Goal: Information Seeking & Learning: Learn about a topic

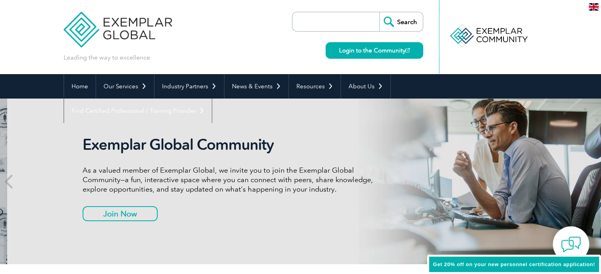
drag, startPoint x: 0, startPoint y: 0, endPoint x: 214, endPoint y: 200, distance: 293.1
click at [214, 200] on div "Exemplar Global Community As a valued member of Exemplar Global, we invite you …" at bounding box center [231, 182] width 296 height 92
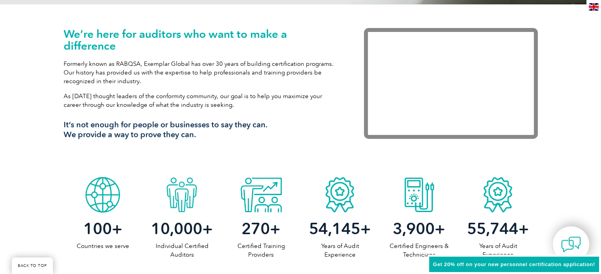
scroll to position [261, 0]
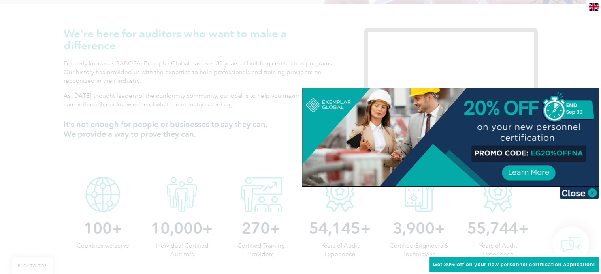
click at [158, 167] on div at bounding box center [300, 137] width 601 height 274
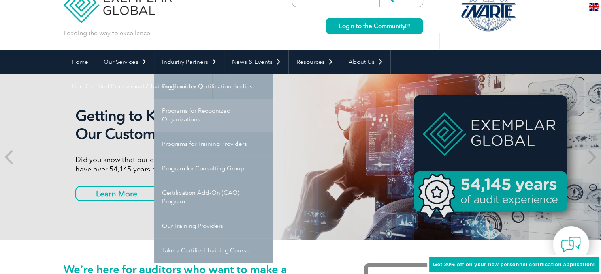
scroll to position [25, 0]
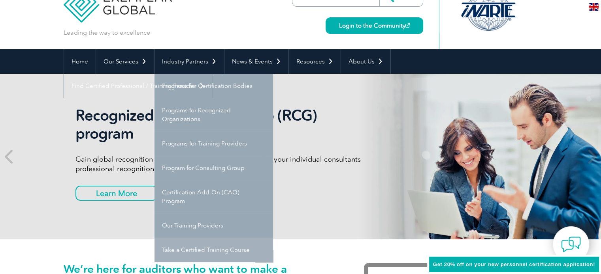
click at [198, 252] on link "Take a Certified Training Course" at bounding box center [213, 250] width 118 height 24
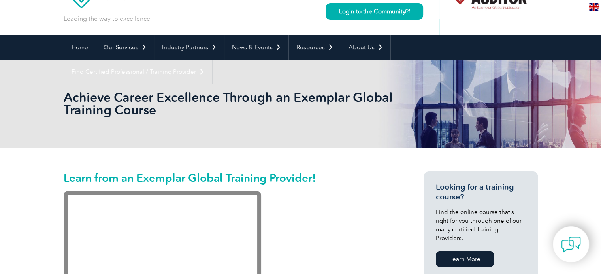
scroll to position [39, 0]
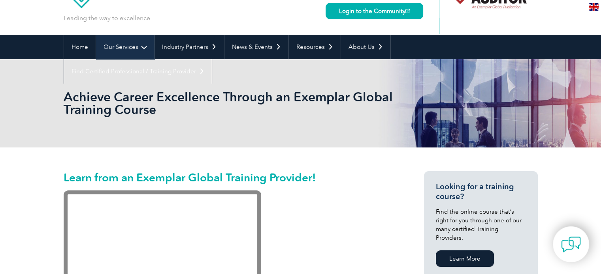
click at [126, 43] on link "Our Services" at bounding box center [125, 47] width 58 height 24
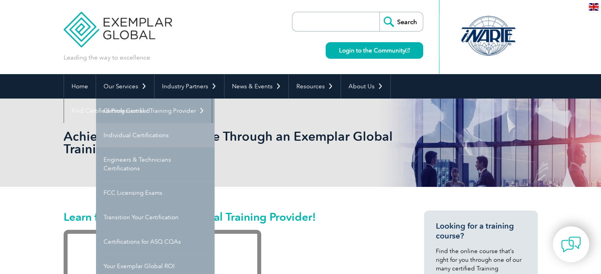
click at [132, 129] on link "Individual Certifications" at bounding box center [155, 135] width 118 height 24
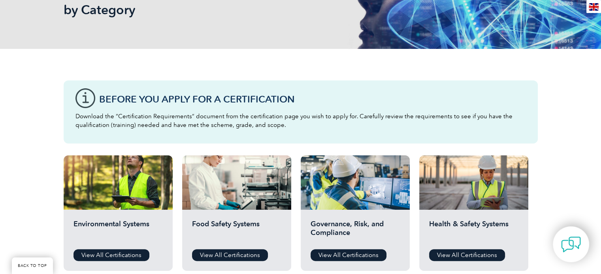
scroll to position [144, 0]
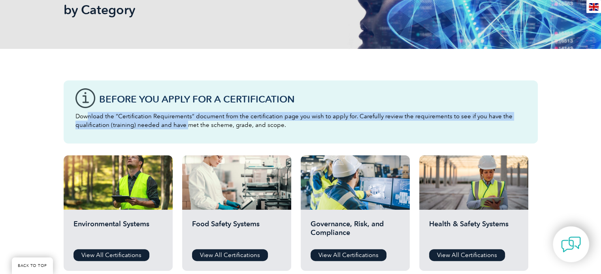
drag, startPoint x: 88, startPoint y: 118, endPoint x: 186, endPoint y: 122, distance: 98.4
click at [186, 122] on p "Download the “Certification Requirements” document from the certification page …" at bounding box center [300, 120] width 450 height 17
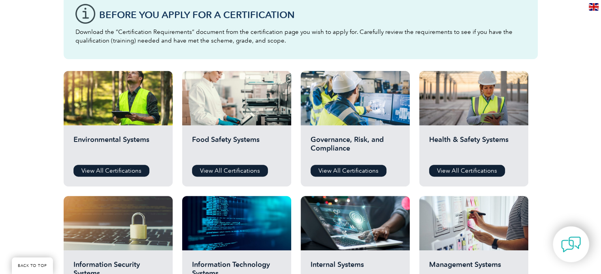
scroll to position [230, 0]
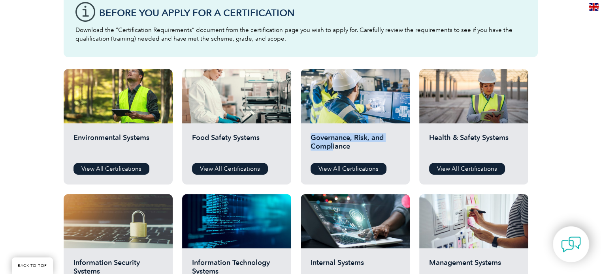
drag, startPoint x: 309, startPoint y: 138, endPoint x: 332, endPoint y: 148, distance: 24.6
click at [332, 148] on div "Governance, Risk, and Compliance View All Certifications" at bounding box center [355, 154] width 109 height 61
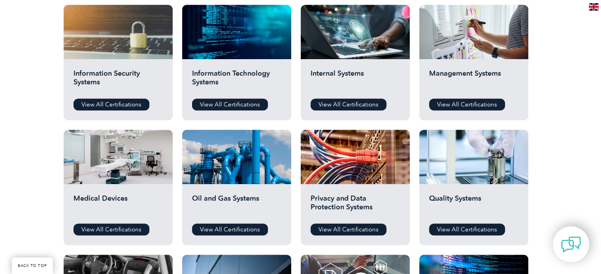
scroll to position [420, 0]
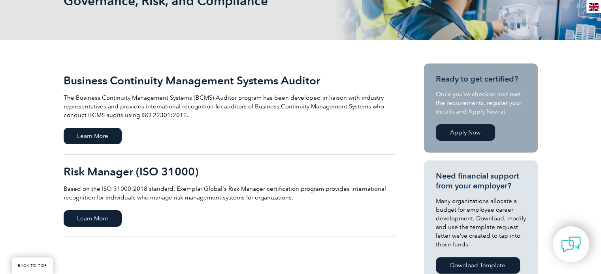
scroll to position [139, 0]
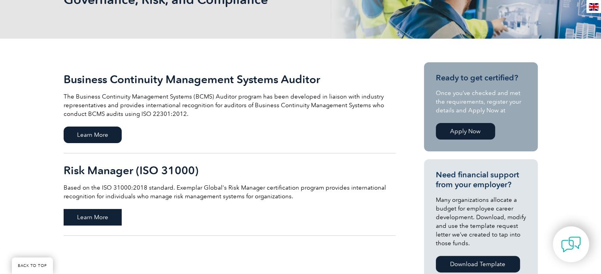
click at [100, 214] on span "Learn More" at bounding box center [93, 217] width 58 height 17
